Goal: Information Seeking & Learning: Learn about a topic

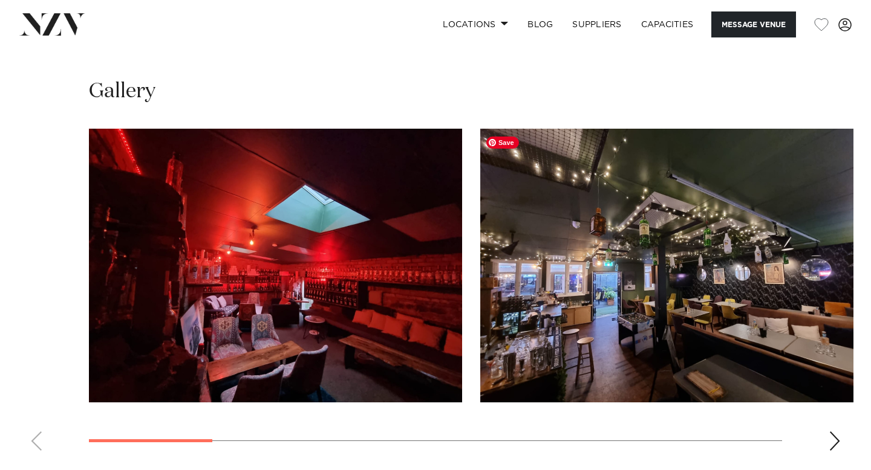
scroll to position [1082, 0]
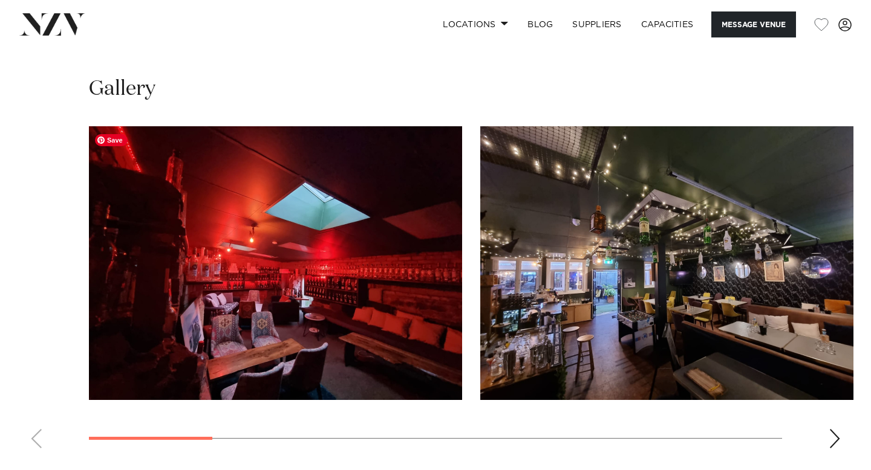
click at [351, 311] on img "1 / 10" at bounding box center [275, 263] width 373 height 274
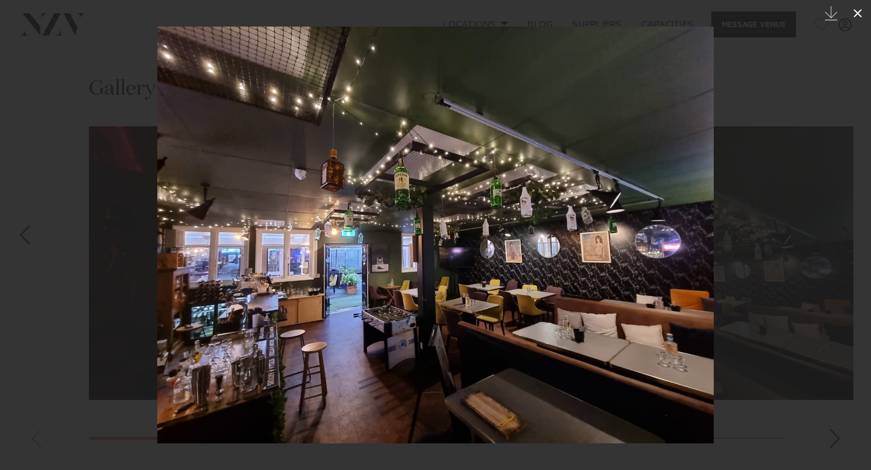
click at [855, 16] on icon at bounding box center [857, 13] width 8 height 8
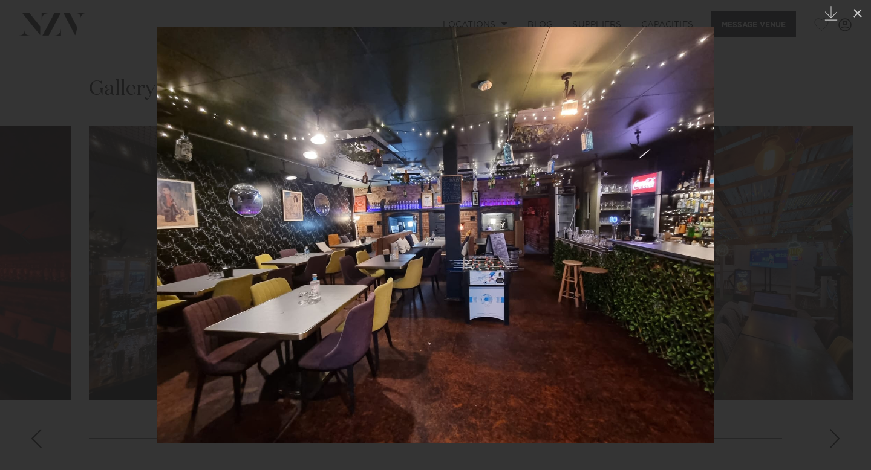
click at [788, 102] on div at bounding box center [435, 235] width 871 height 470
